Goal: Transaction & Acquisition: Obtain resource

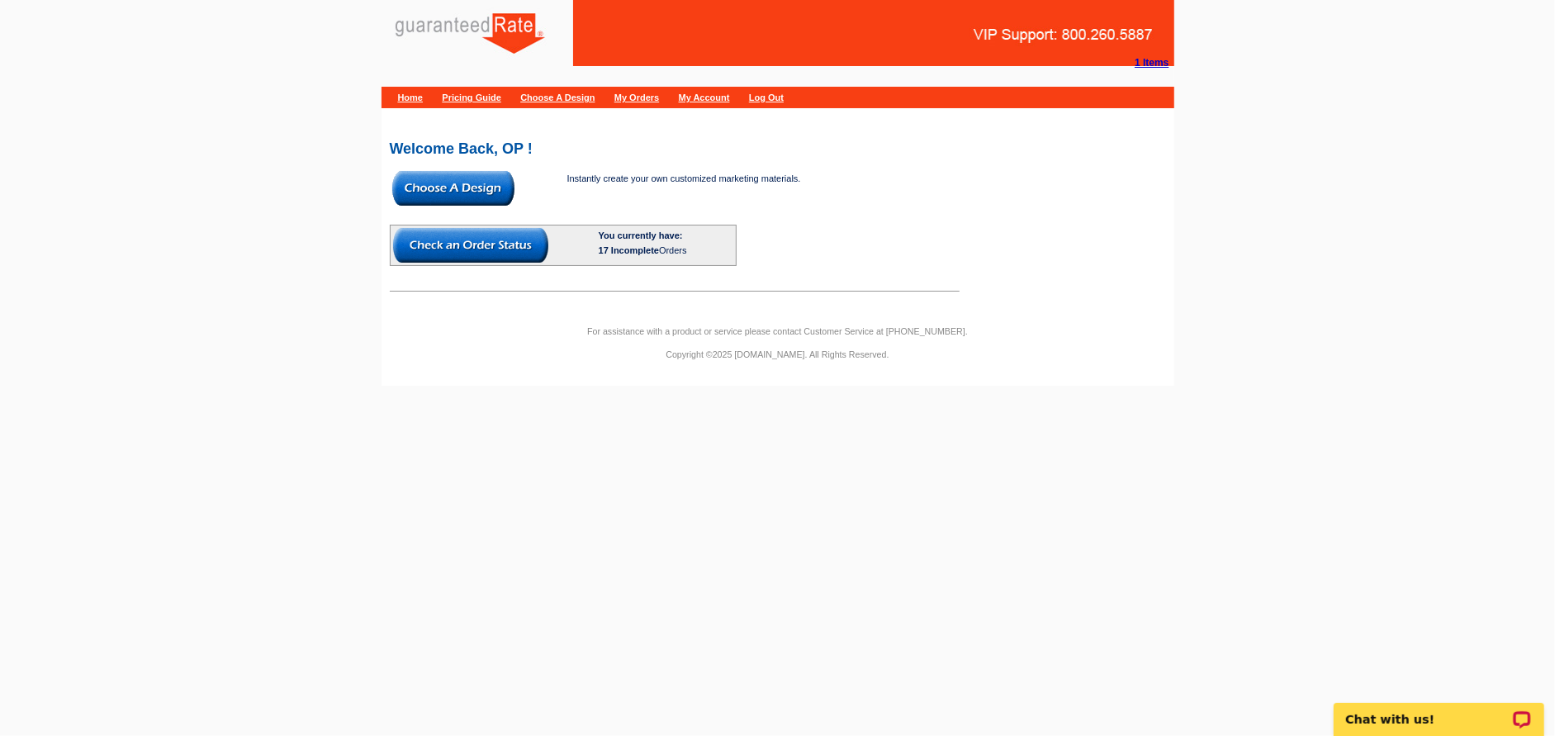
click at [495, 187] on img at bounding box center [453, 188] width 122 height 35
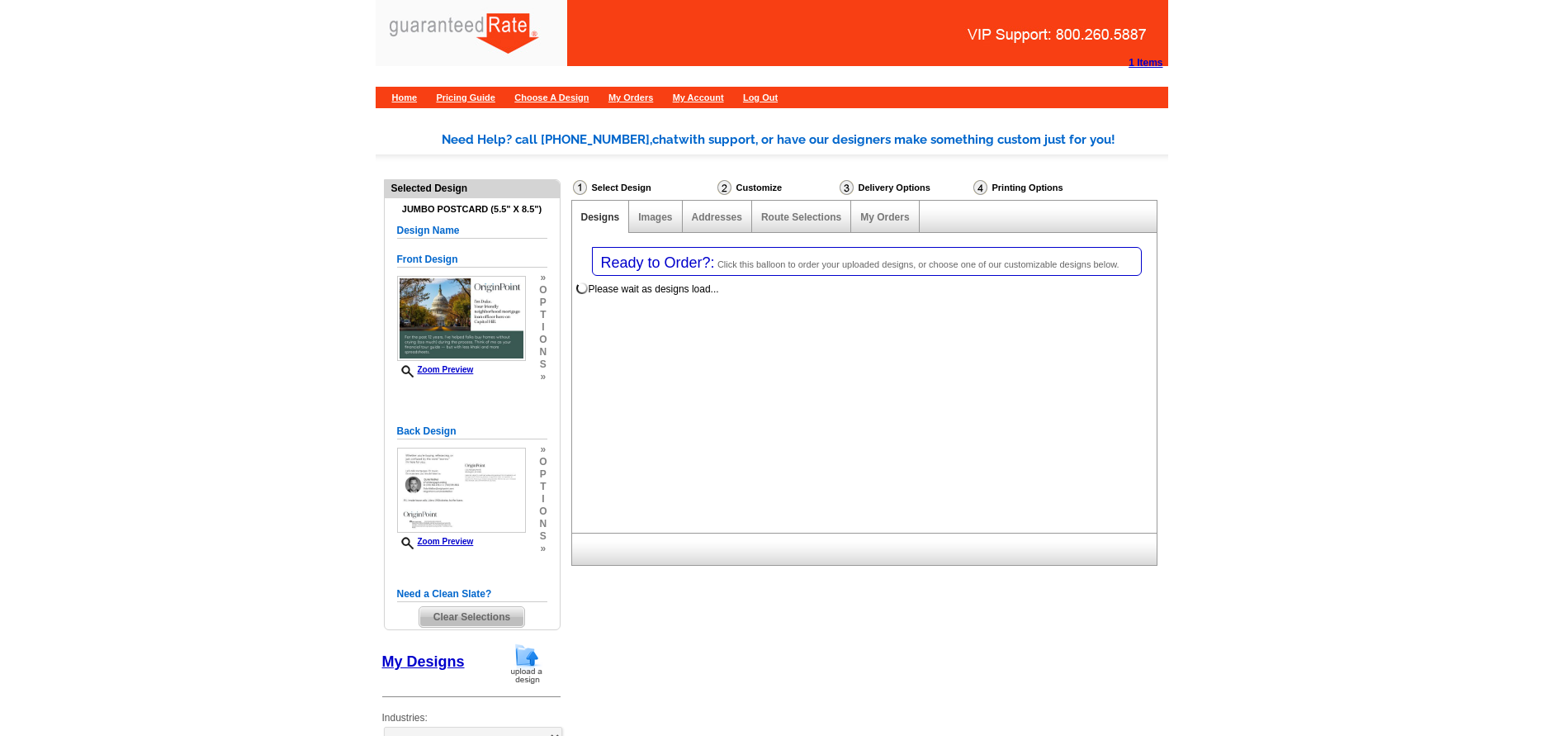
select select "1"
select select "2"
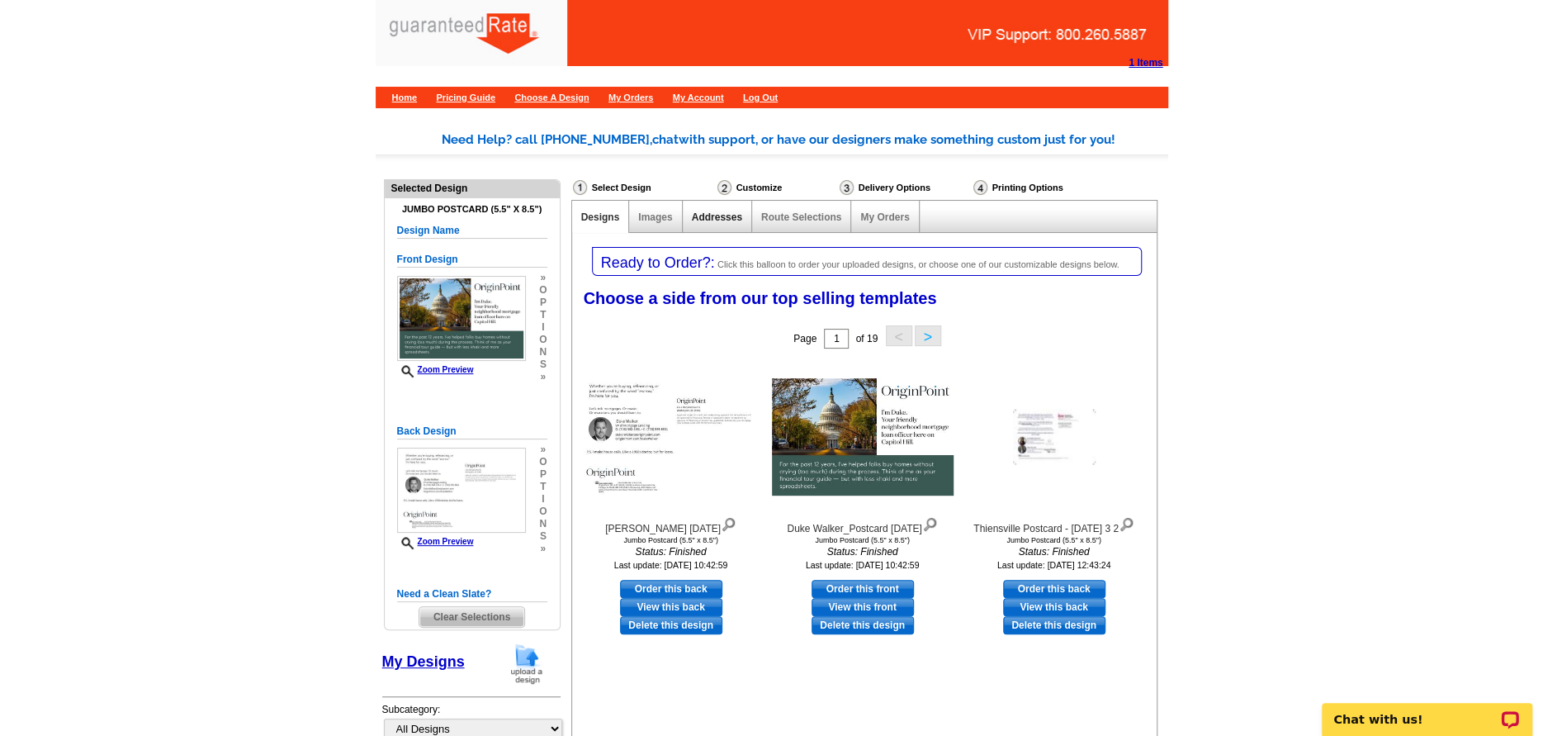
click at [727, 222] on link "Addresses" at bounding box center [717, 217] width 50 height 12
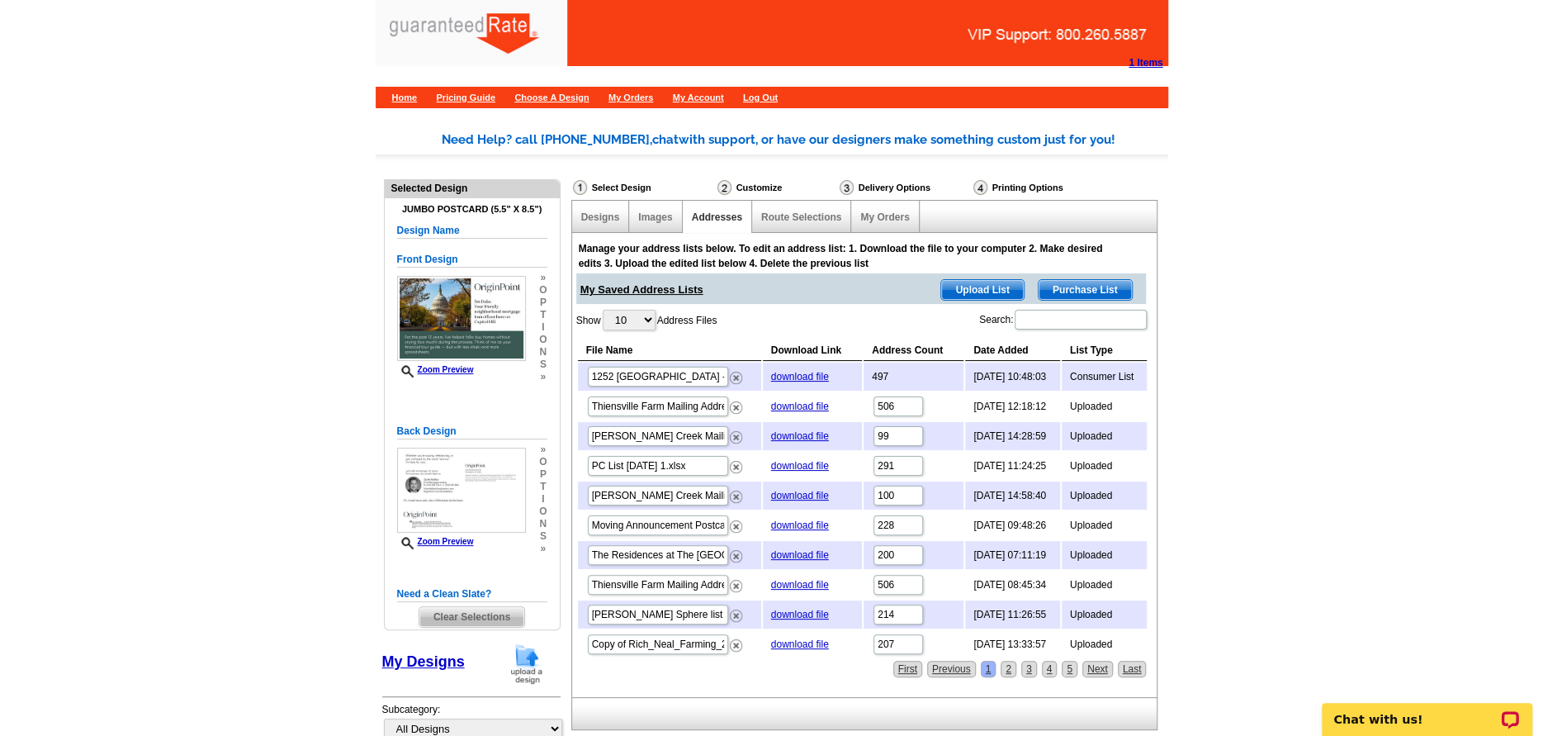
click at [1069, 283] on span "Purchase List" at bounding box center [1085, 290] width 93 height 20
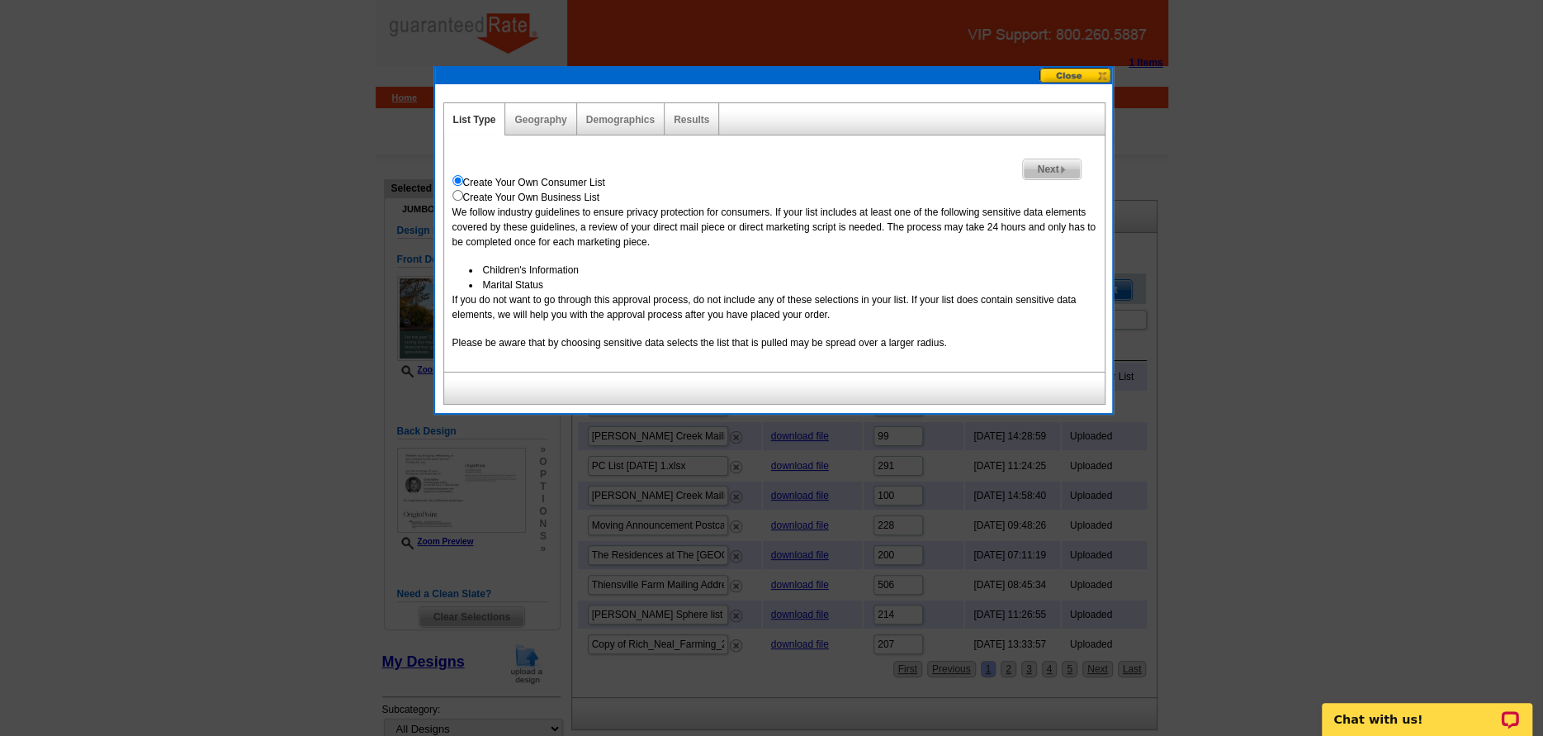
click at [514, 111] on div "Geography" at bounding box center [540, 119] width 71 height 32
click at [531, 119] on link "Geography" at bounding box center [540, 120] width 52 height 12
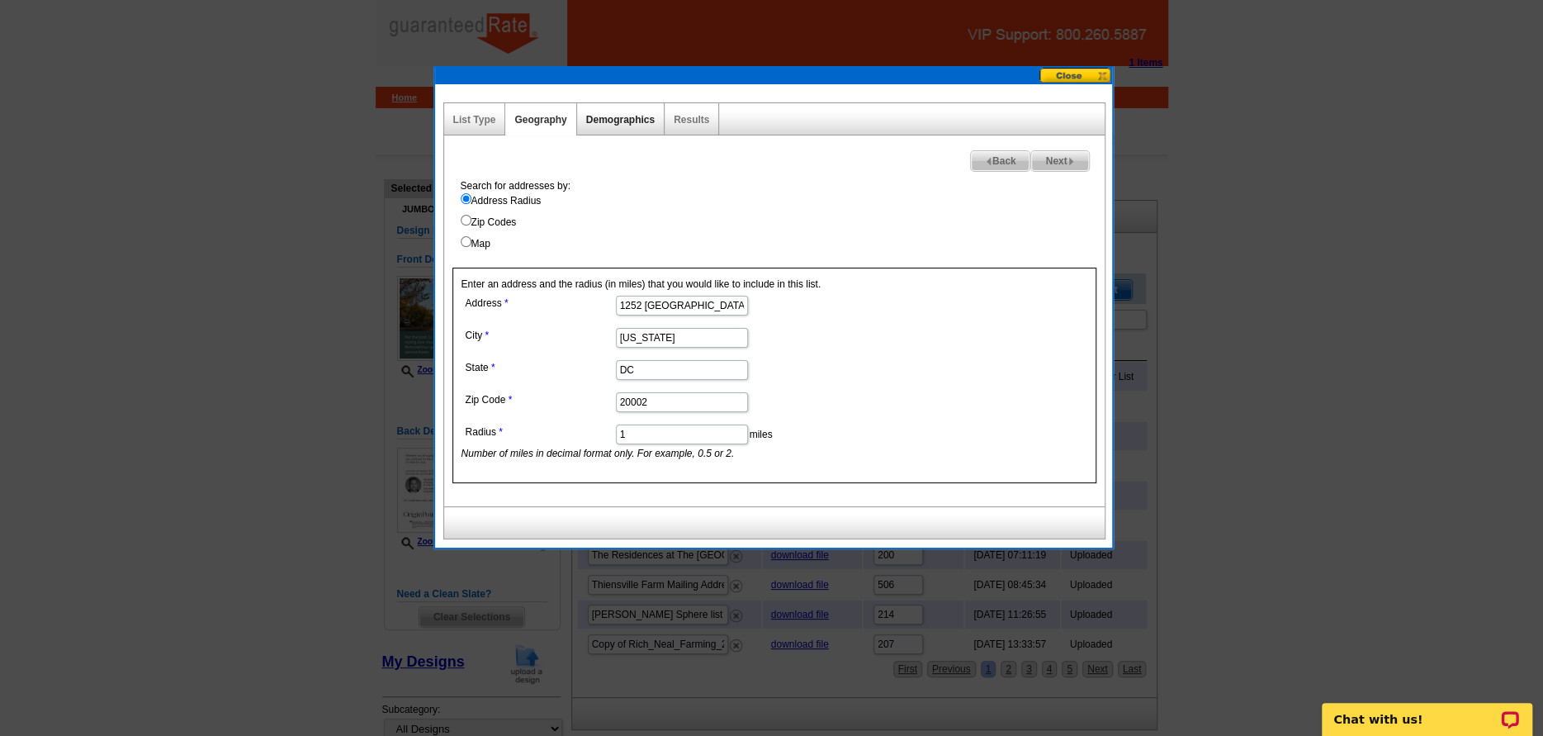
click at [623, 121] on link "Demographics" at bounding box center [620, 120] width 69 height 12
select select
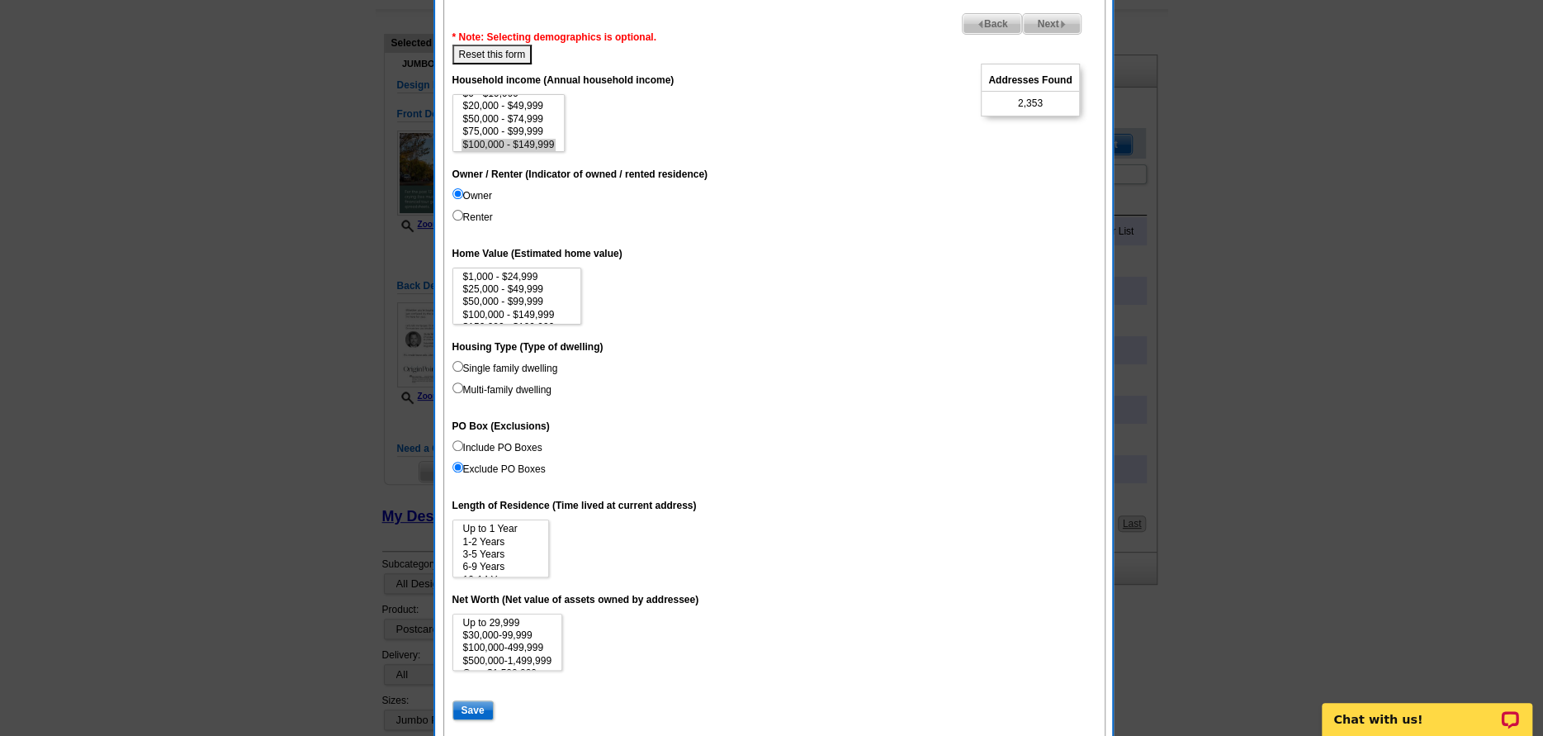
scroll to position [220, 0]
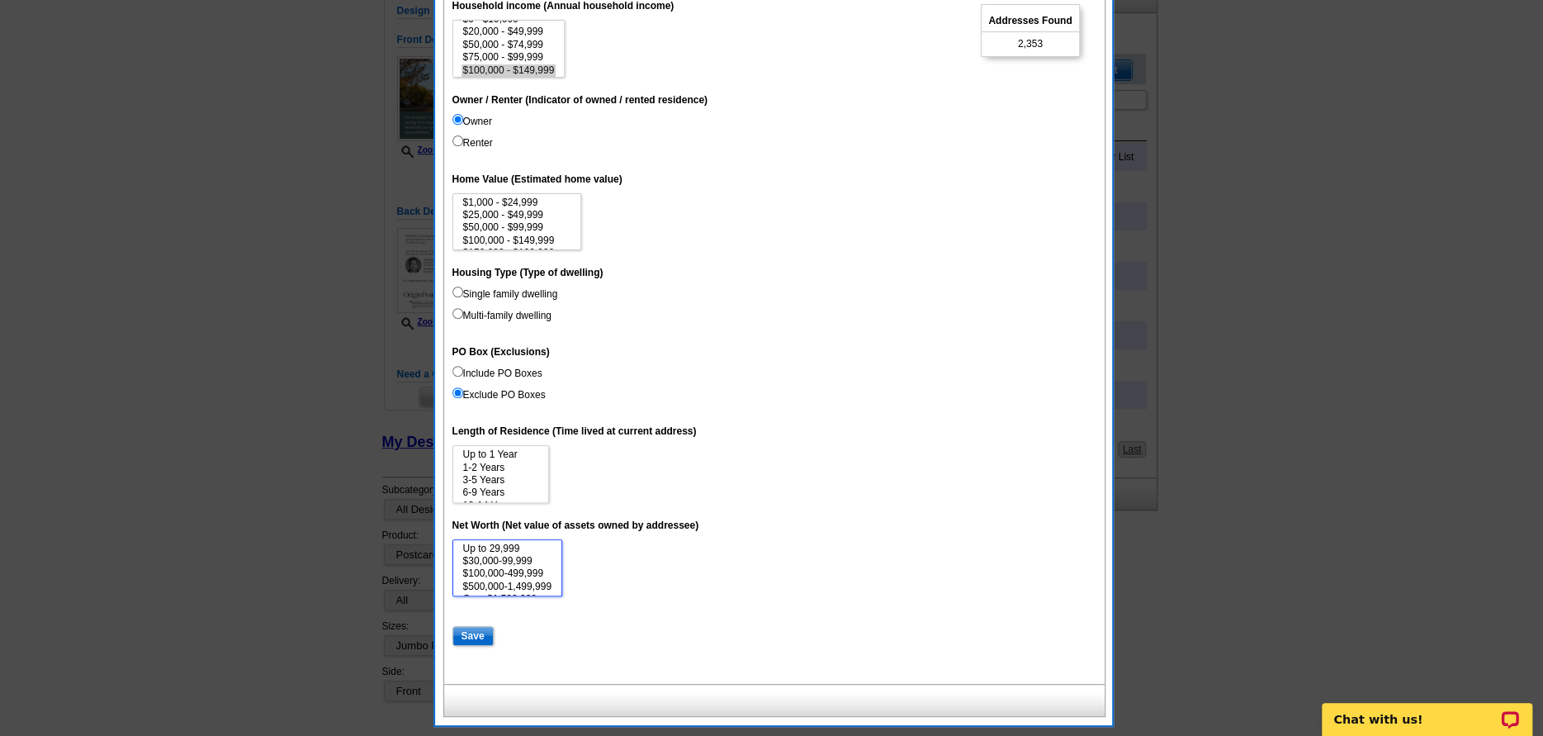
select select "100000-499999"
click at [534, 574] on option "$100,000-499,999" at bounding box center [508, 573] width 92 height 12
select select "3-5"
click at [517, 478] on option "3-5 Years" at bounding box center [501, 480] width 78 height 12
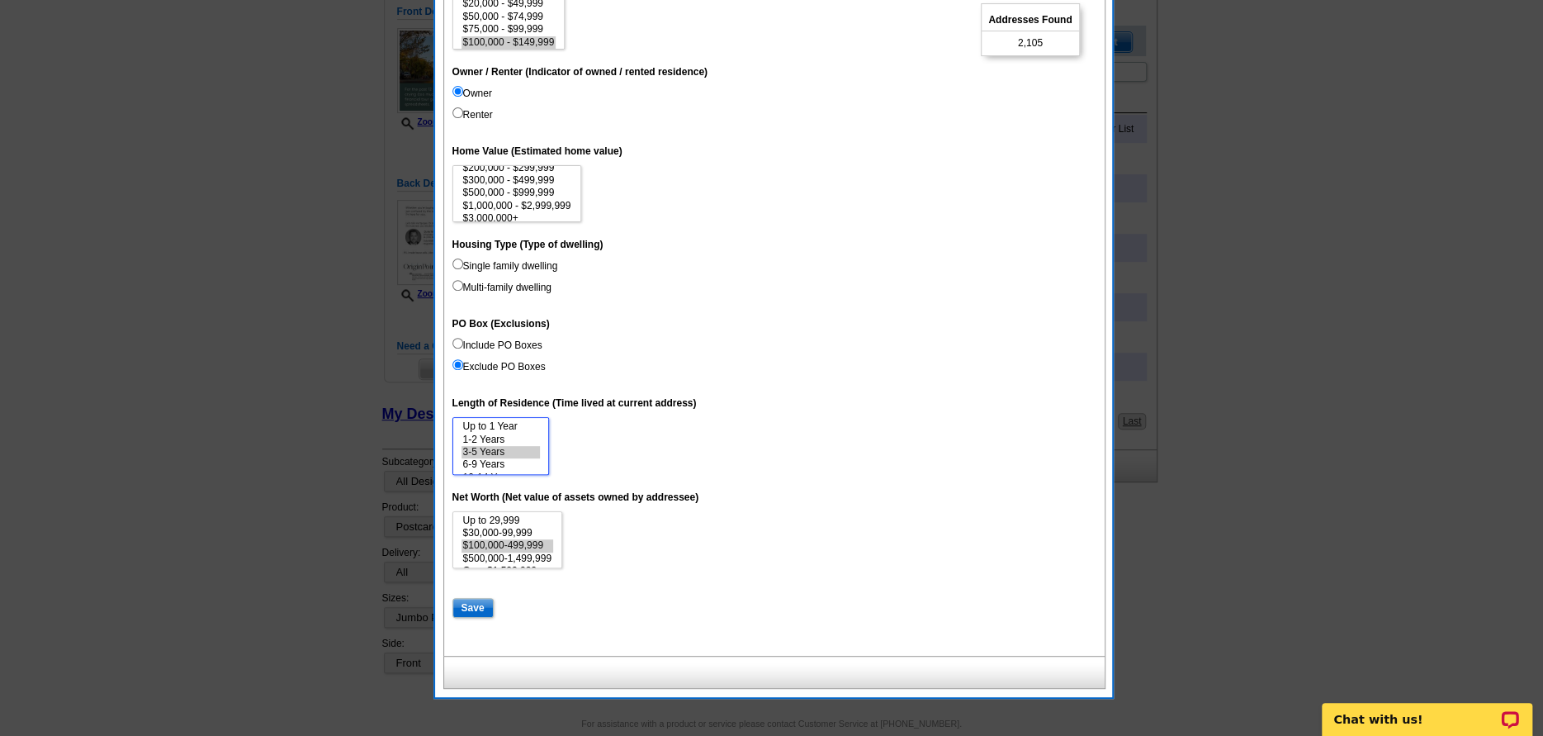
scroll to position [76, 0]
click at [539, 201] on option "$1,000,000 - $2,999,999" at bounding box center [517, 200] width 111 height 12
click at [537, 178] on option "$300,000 - $499,999" at bounding box center [517, 174] width 111 height 12
select select "500000-999999"
click at [536, 187] on option "$500,000 - $999,999" at bounding box center [517, 187] width 111 height 12
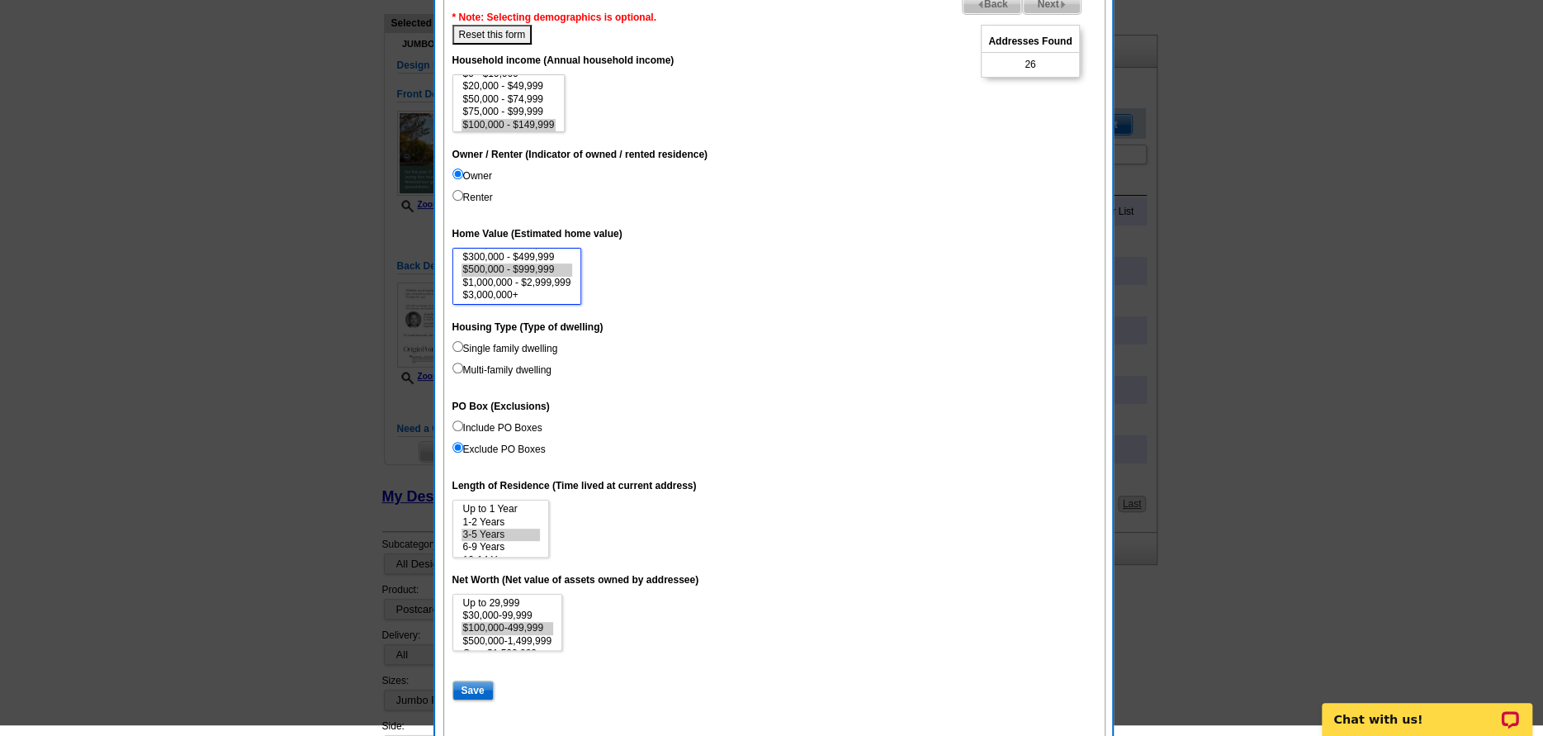
scroll to position [137, 0]
